Goal: Task Accomplishment & Management: Complete application form

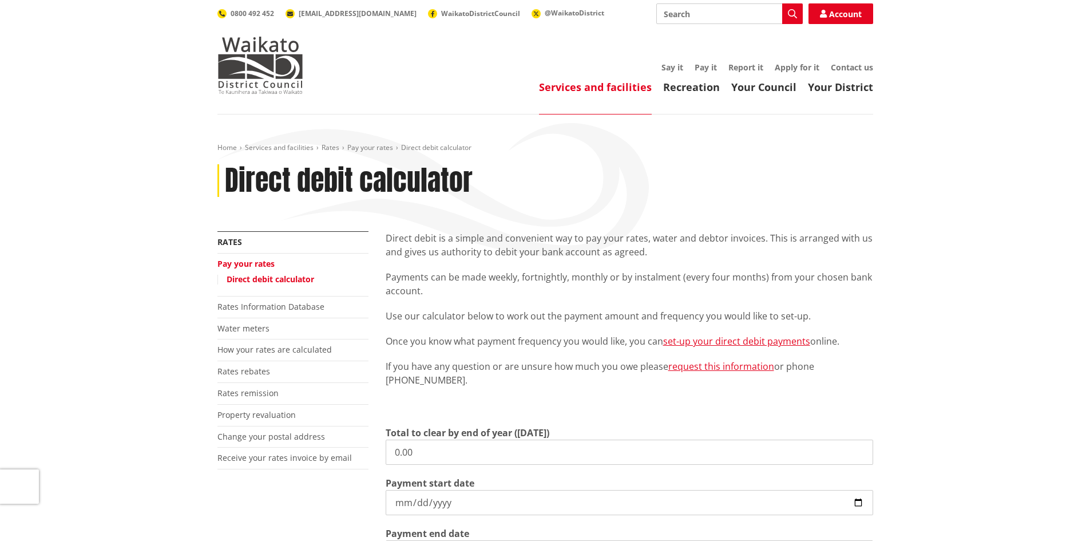
click at [256, 263] on link "Pay your rates" at bounding box center [245, 263] width 57 height 11
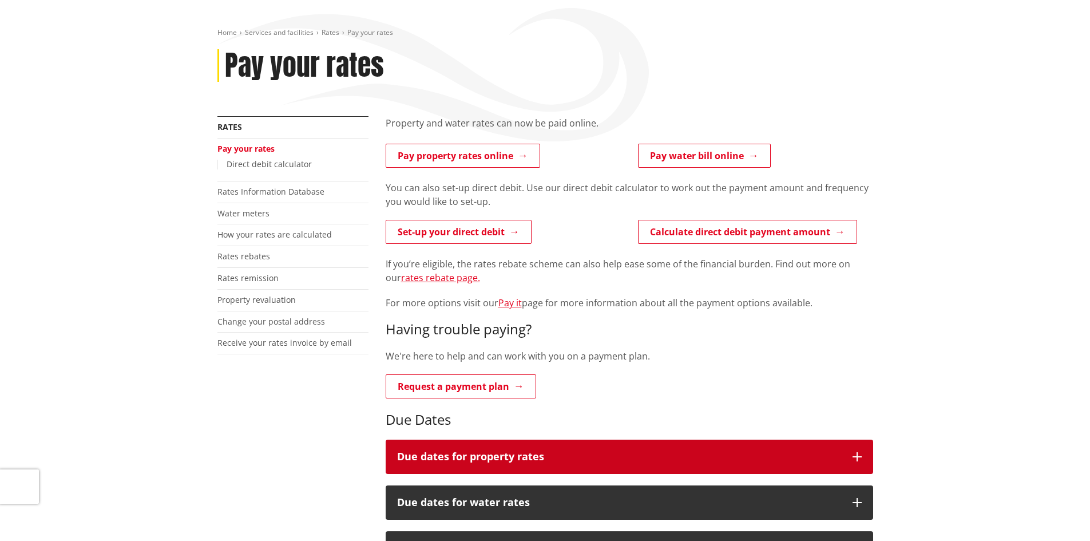
scroll to position [229, 0]
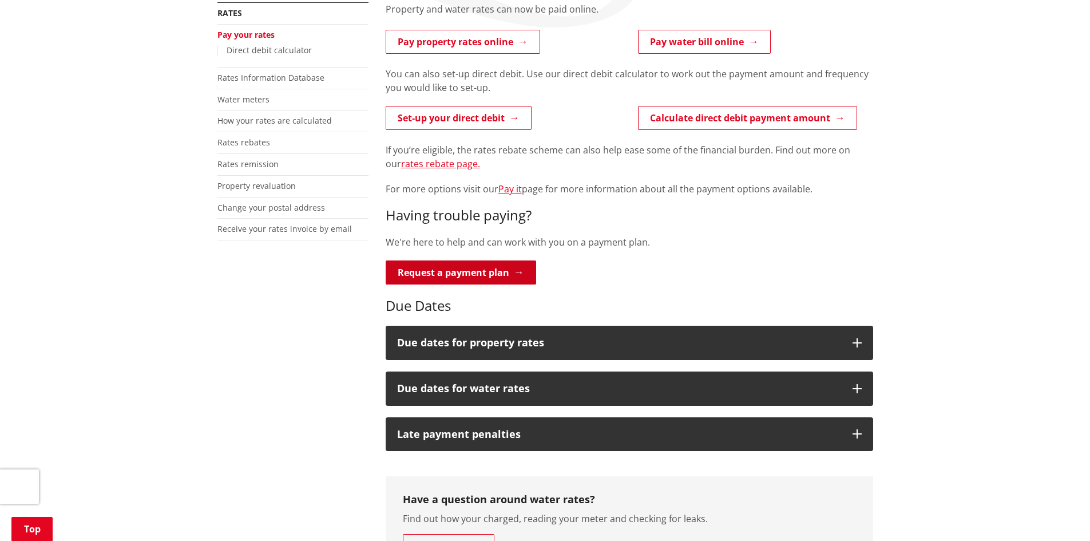
click at [455, 271] on link "Request a payment plan" at bounding box center [461, 272] width 150 height 24
